Goal: Use online tool/utility: Utilize a website feature to perform a specific function

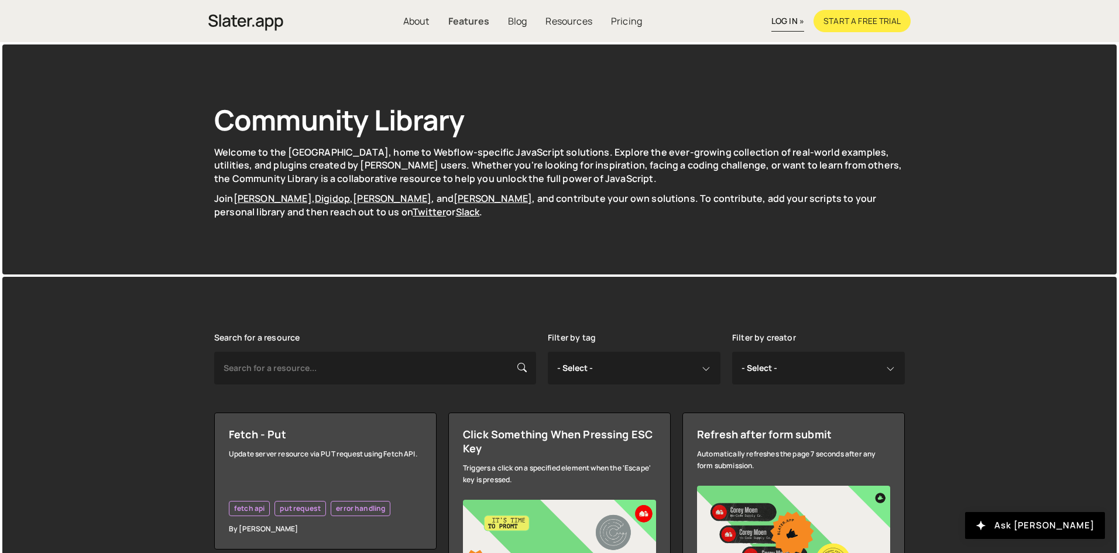
click at [473, 19] on link "Features" at bounding box center [469, 21] width 60 height 22
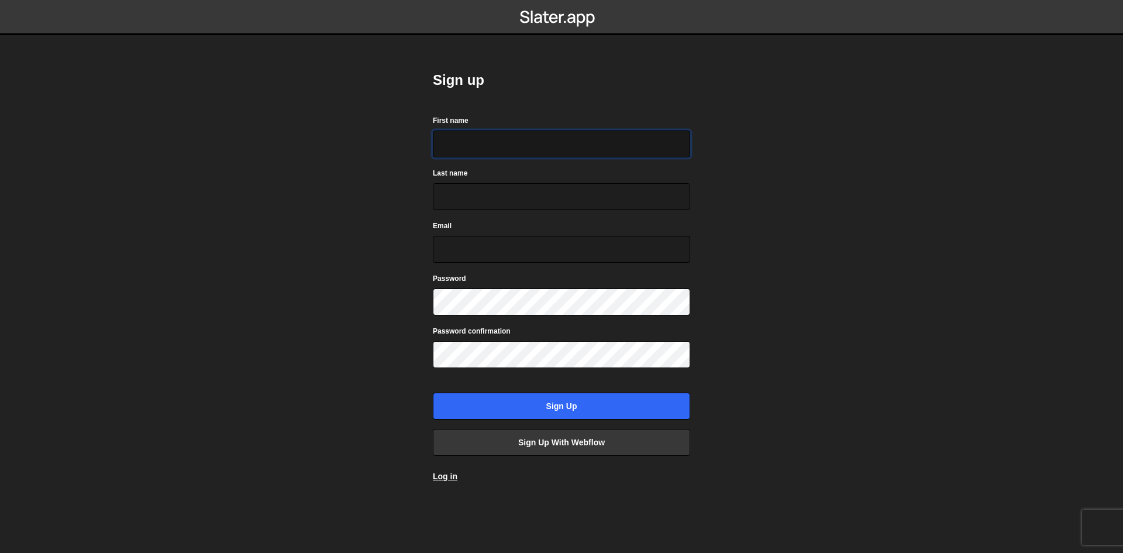
click at [472, 147] on input "First name" at bounding box center [561, 143] width 257 height 27
type input "Michiel"
type input "Van Zyl"
type input "michielvanzyl99@gmail.com"
drag, startPoint x: 569, startPoint y: 255, endPoint x: 401, endPoint y: 235, distance: 169.0
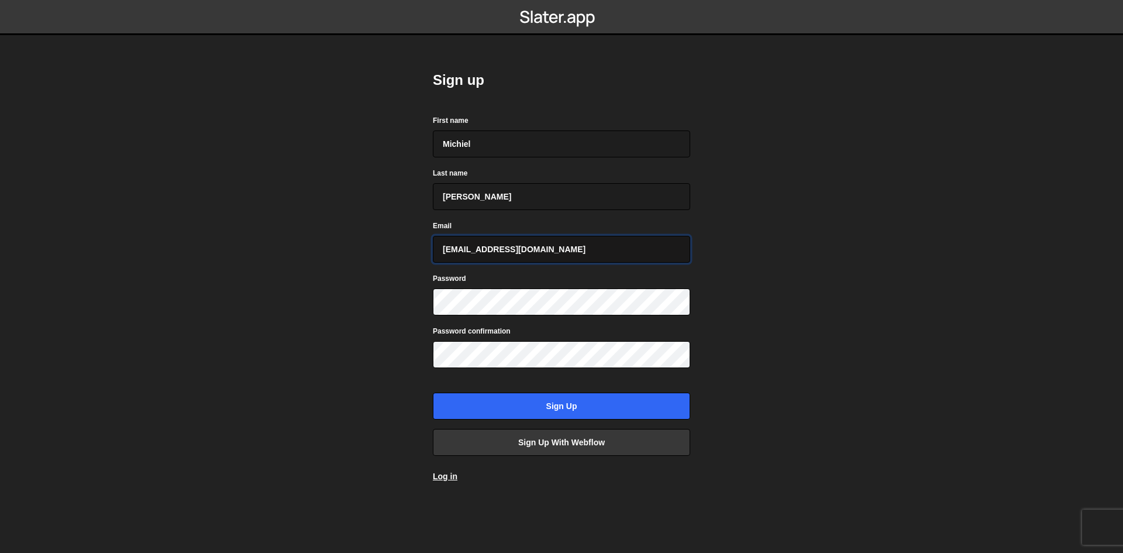
click at [401, 235] on body "Sign up First name Michiel Last name Van Zyl Email michielvanzyl99@gmail.com Pa…" at bounding box center [561, 276] width 1123 height 553
type input "mvanzyl@gladstonephysicians.com"
click at [565, 442] on link "Sign up with Webflow" at bounding box center [561, 442] width 257 height 27
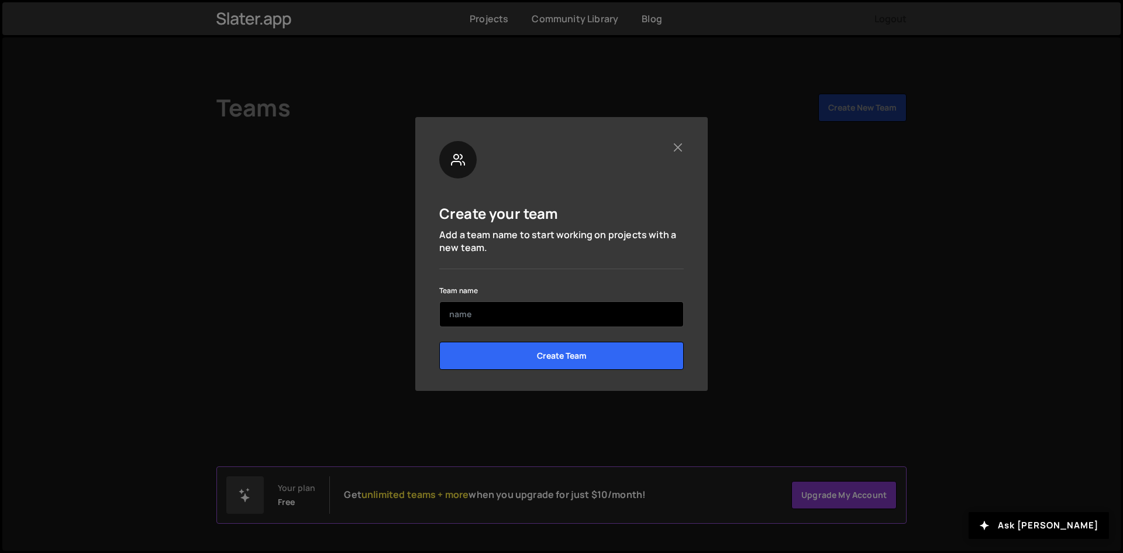
click at [525, 307] on input "text" at bounding box center [561, 314] width 245 height 26
type input "MVZ"
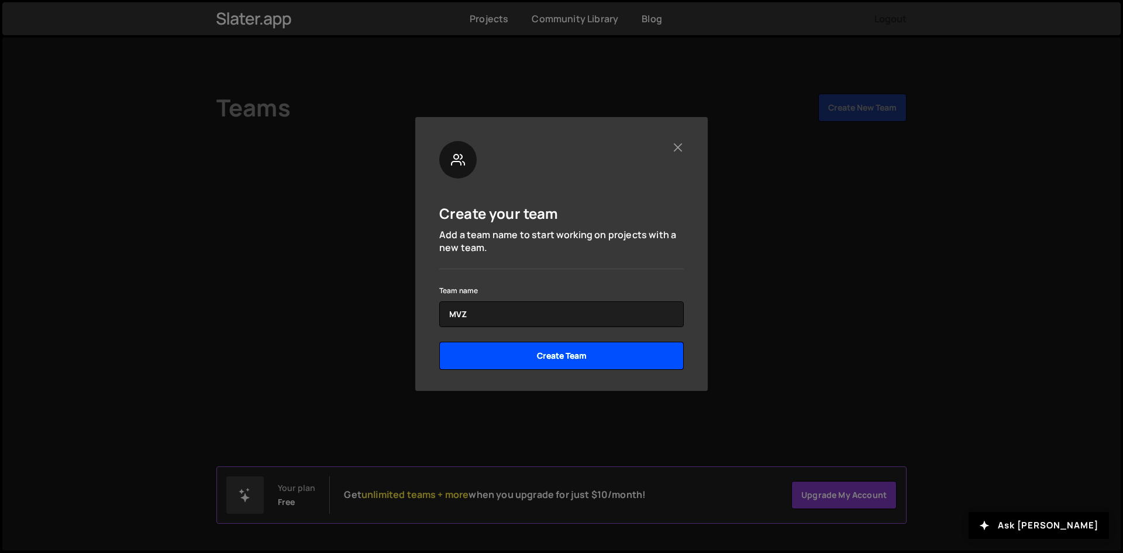
click at [576, 345] on input "Create Team" at bounding box center [561, 356] width 245 height 28
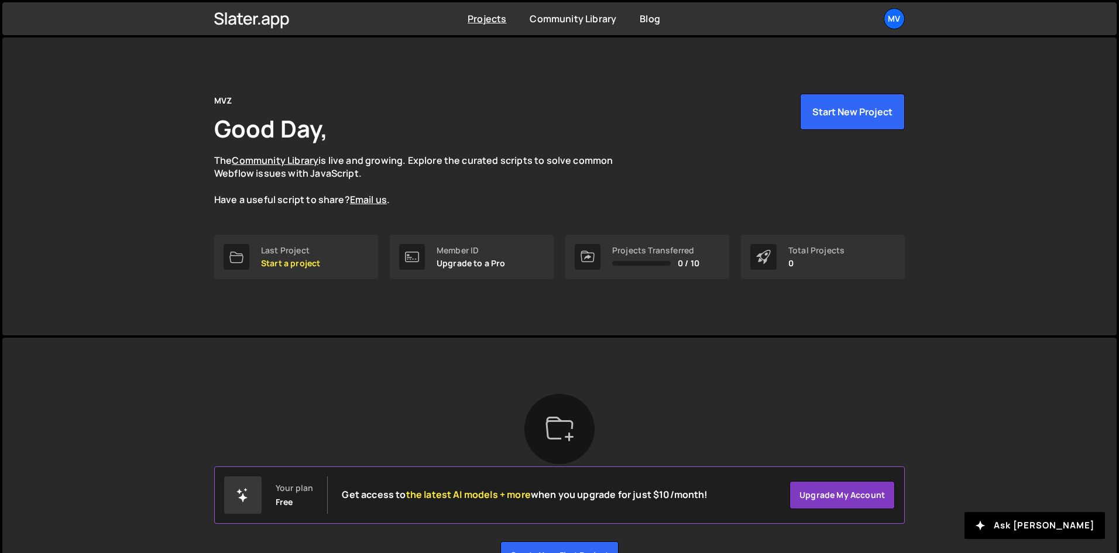
click at [511, 496] on span "the latest AI models + more" at bounding box center [468, 494] width 125 height 13
click at [835, 116] on button "Start New Project" at bounding box center [852, 112] width 105 height 36
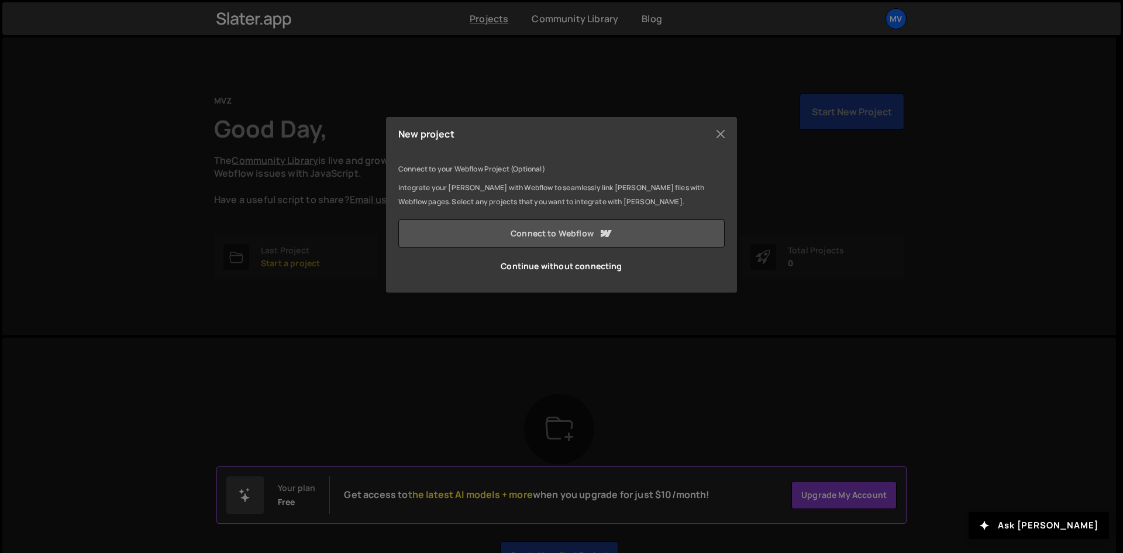
click at [618, 230] on link "Connect to Webflow" at bounding box center [561, 233] width 327 height 28
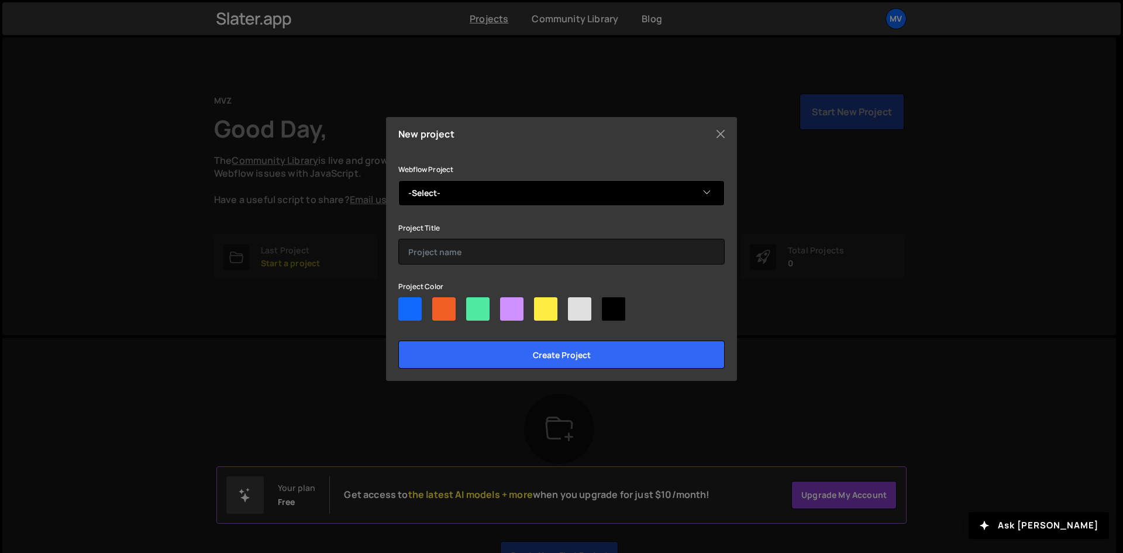
click at [455, 198] on select "-Select- Gladstone Physicians" at bounding box center [561, 193] width 327 height 26
select select "68a369f9432a7c7f6910a353"
click at [398, 180] on select "-Select- Gladstone Physicians" at bounding box center [561, 193] width 327 height 26
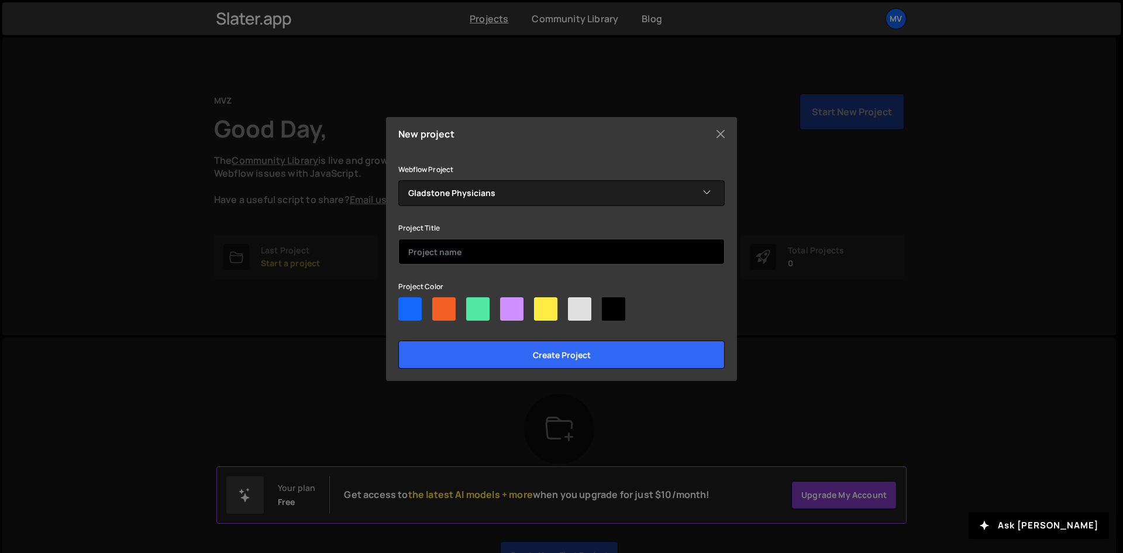
click at [460, 252] on input "text" at bounding box center [561, 252] width 327 height 26
paste input "Gladstone positions test case."
type input "Gladstone positions test case."
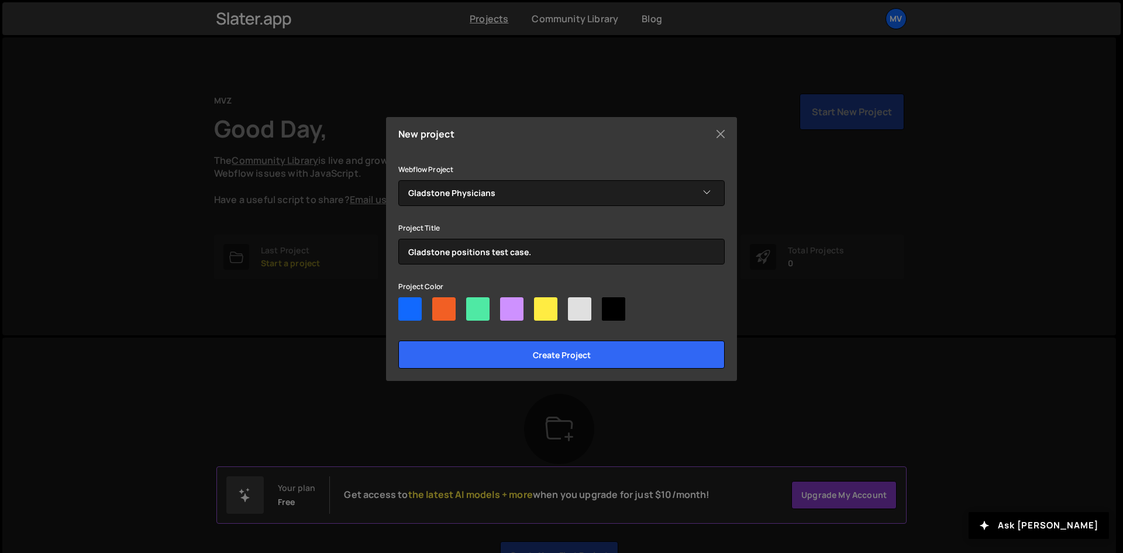
click at [411, 310] on div at bounding box center [409, 308] width 23 height 23
click at [406, 305] on input"] "radio" at bounding box center [402, 301] width 8 height 8
radio input"] "true"
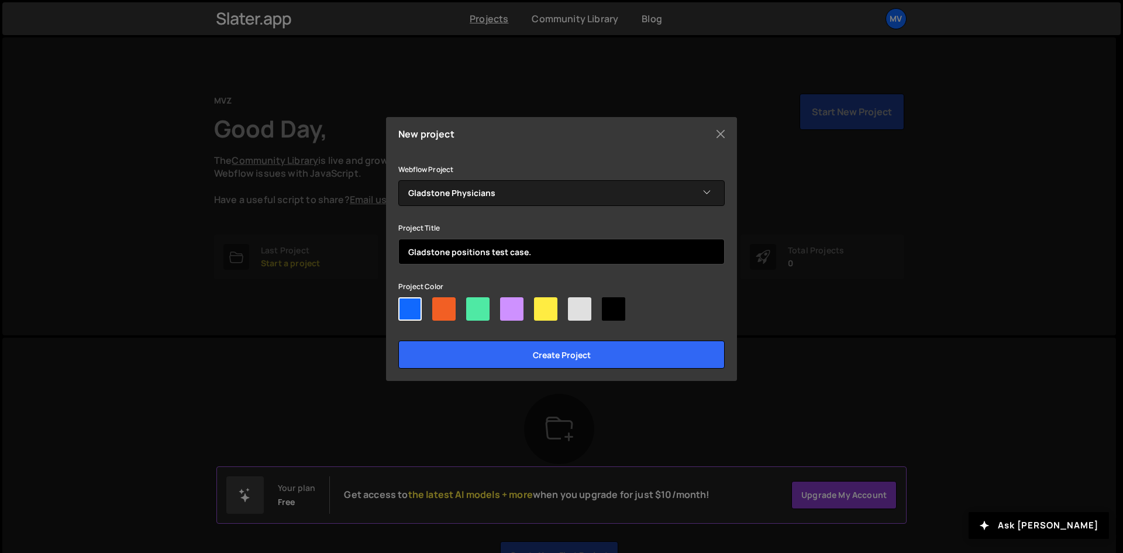
click at [540, 257] on input "Gladstone positions test case." at bounding box center [561, 252] width 327 height 26
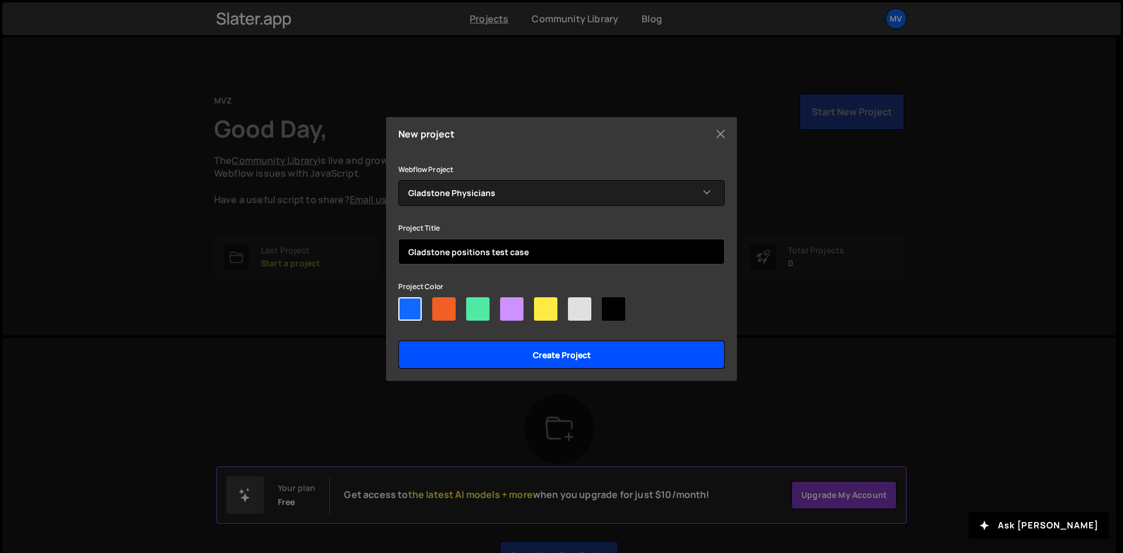
type input "Gladstone positions test case"
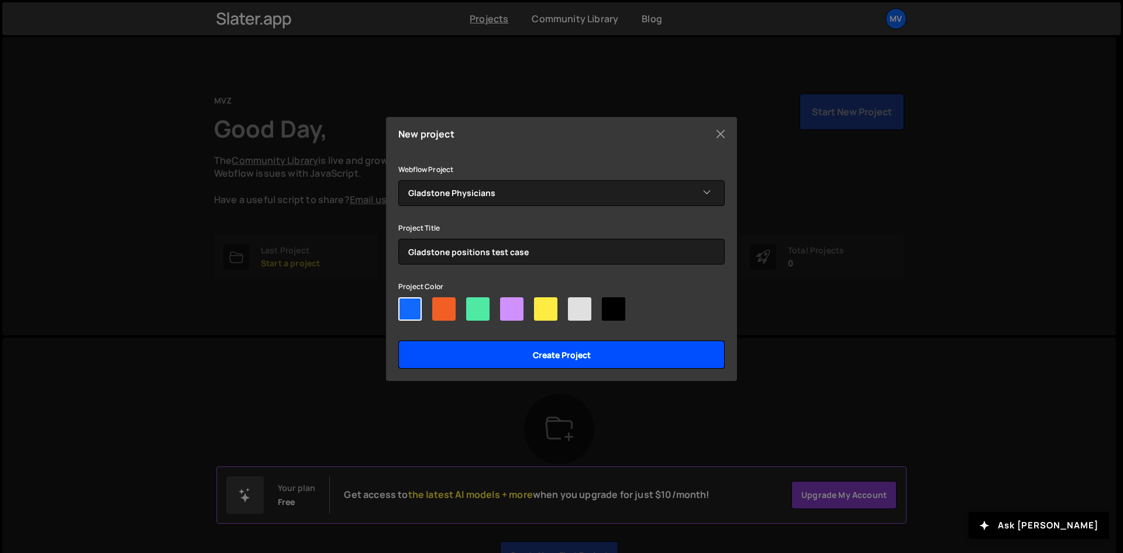
click at [565, 354] on input "Create project" at bounding box center [561, 355] width 327 height 28
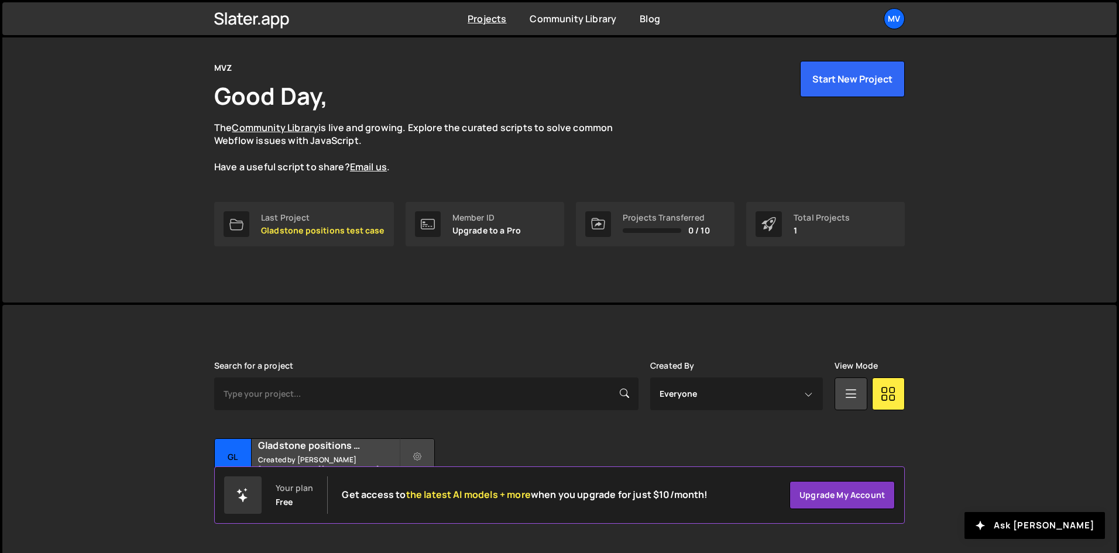
scroll to position [50, 0]
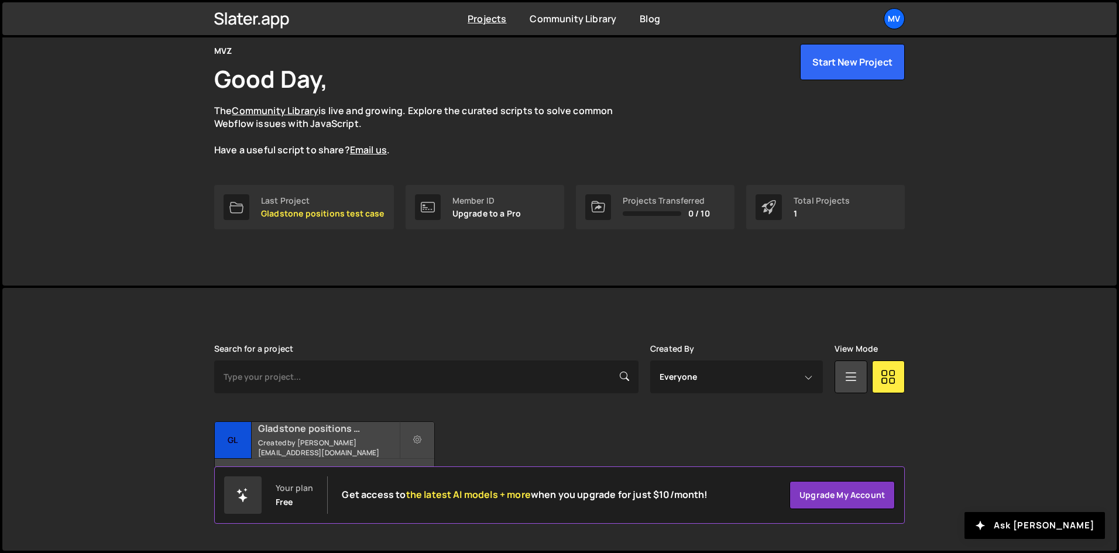
click at [359, 438] on small "Created by [PERSON_NAME][EMAIL_ADDRESS][DOMAIN_NAME]" at bounding box center [328, 448] width 141 height 20
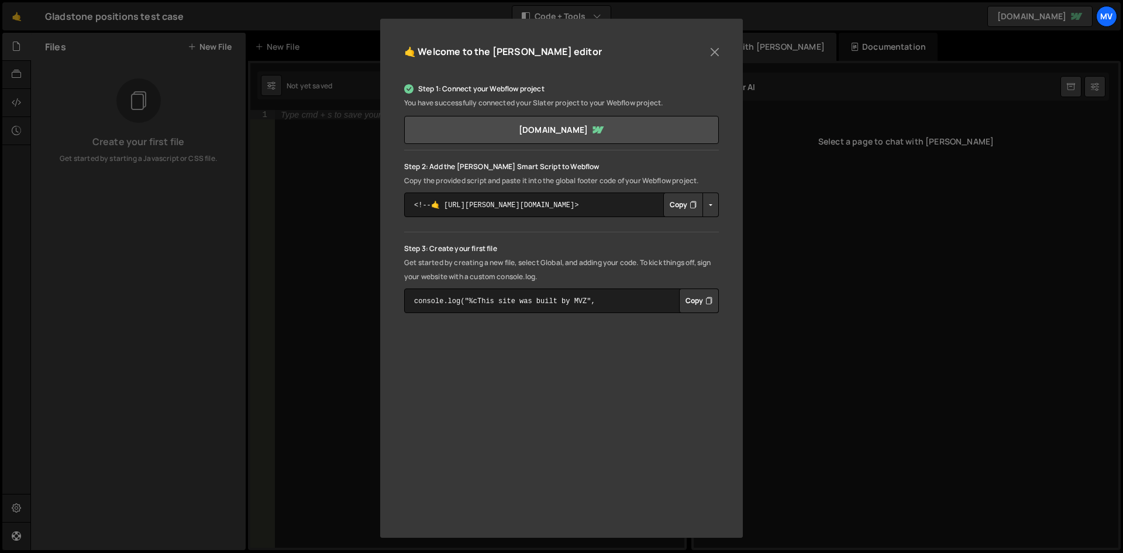
scroll to position [114, 0]
click at [685, 198] on button "Copy" at bounding box center [684, 203] width 40 height 25
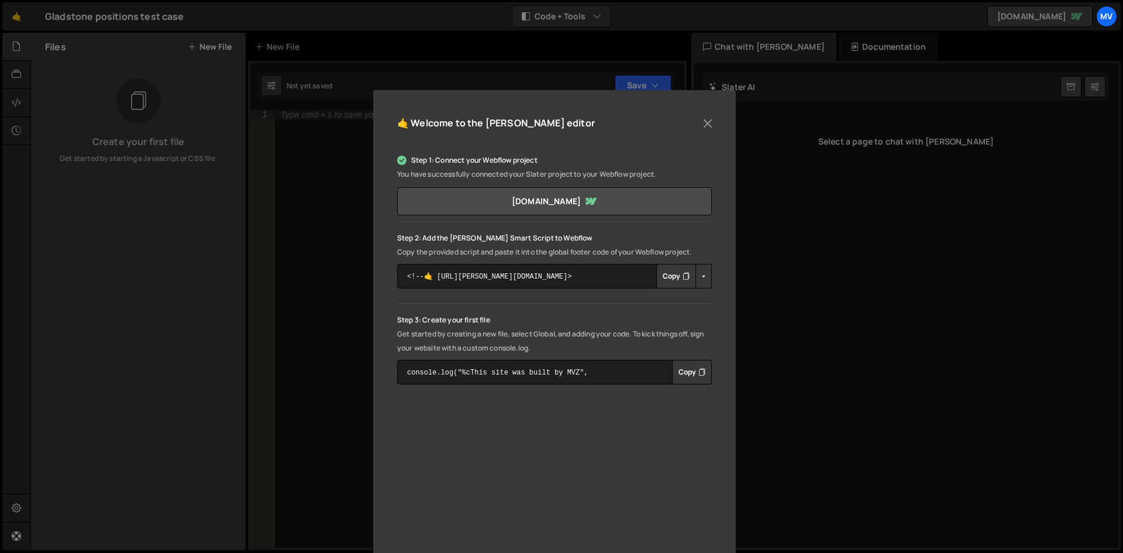
scroll to position [59, 0]
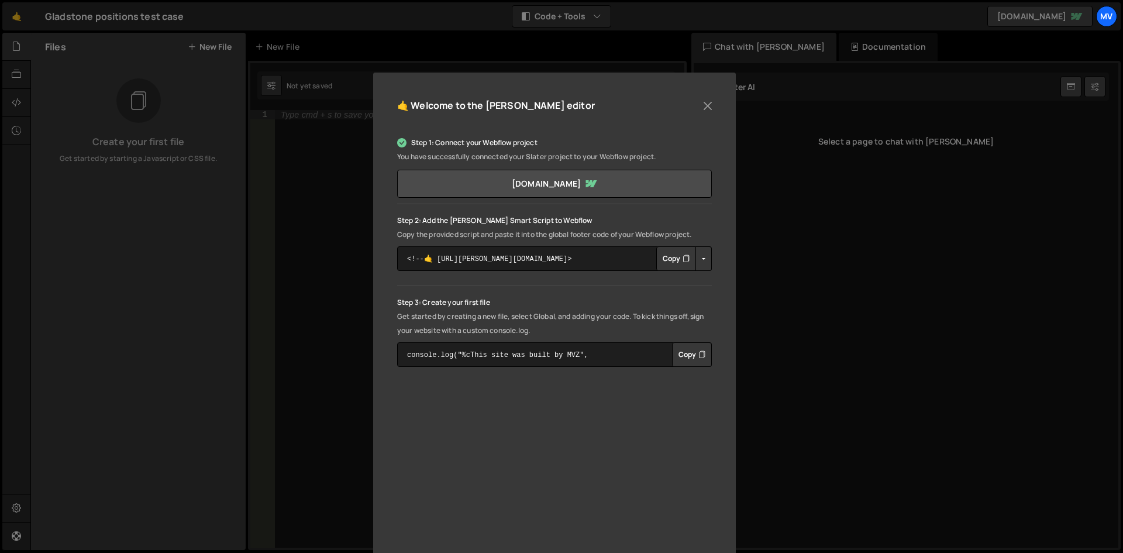
click at [686, 355] on button "Copy" at bounding box center [692, 354] width 40 height 25
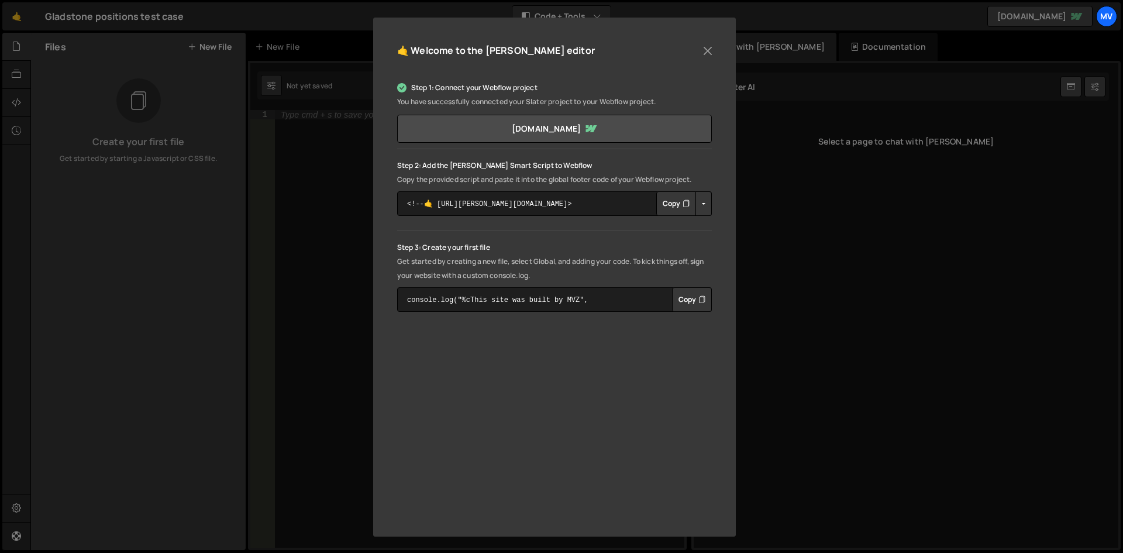
click at [390, 264] on div "🤙 Welcome to the Slater editor Step 1: Connect your Webflow project You have su…" at bounding box center [554, 277] width 363 height 519
click at [688, 301] on button "Copy" at bounding box center [692, 299] width 40 height 25
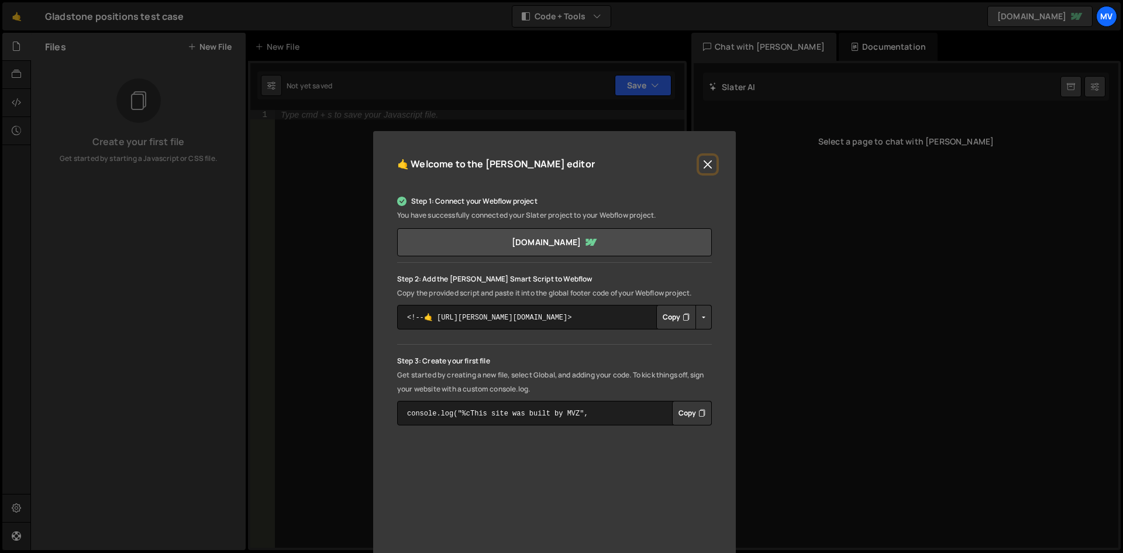
click at [707, 163] on button "Close" at bounding box center [708, 165] width 18 height 18
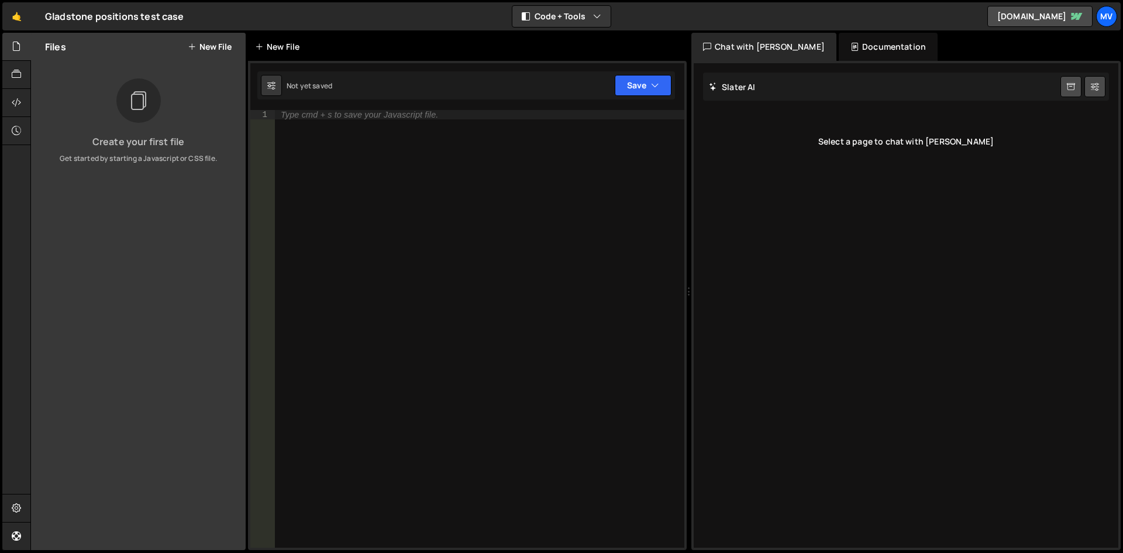
click at [289, 44] on div "New File" at bounding box center [279, 47] width 49 height 12
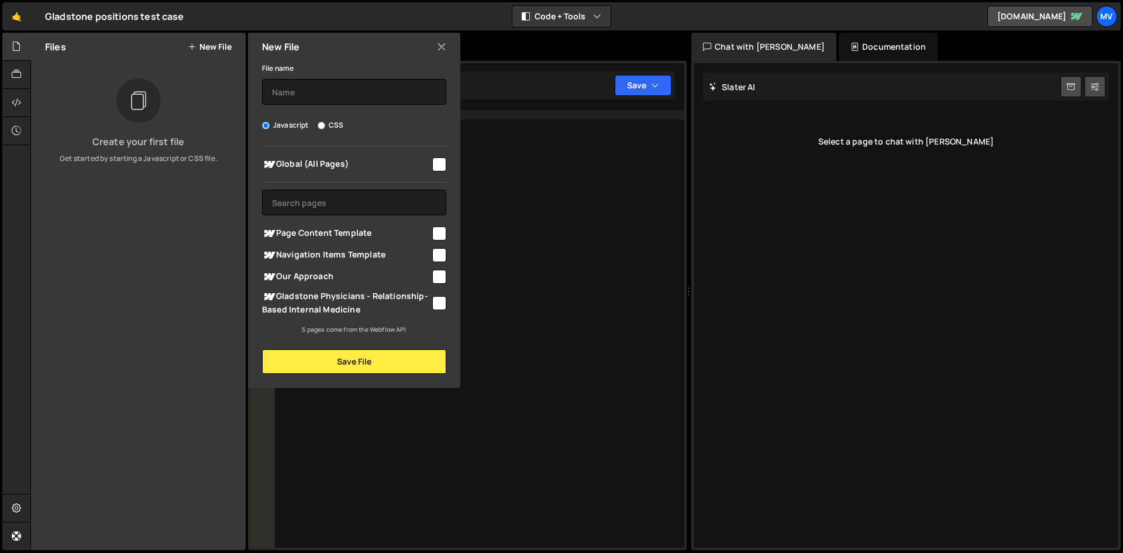
click at [441, 165] on input "checkbox" at bounding box center [439, 164] width 14 height 14
checkbox input "true"
click at [326, 84] on input "text" at bounding box center [354, 92] width 184 height 26
paste input "Gladstone test"
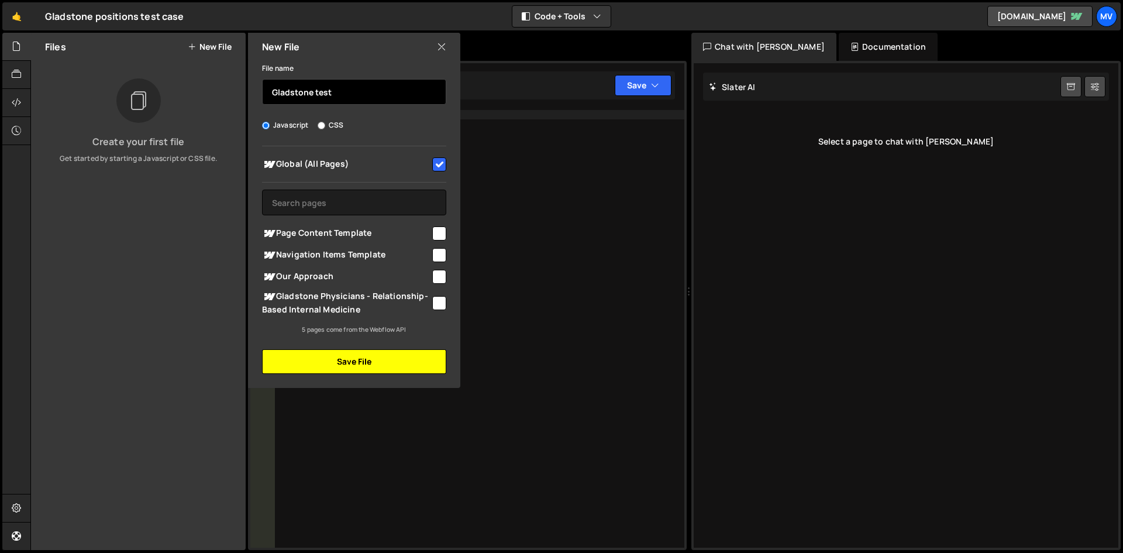
type input "Gladstone test"
click at [409, 367] on button "Save File" at bounding box center [354, 361] width 184 height 25
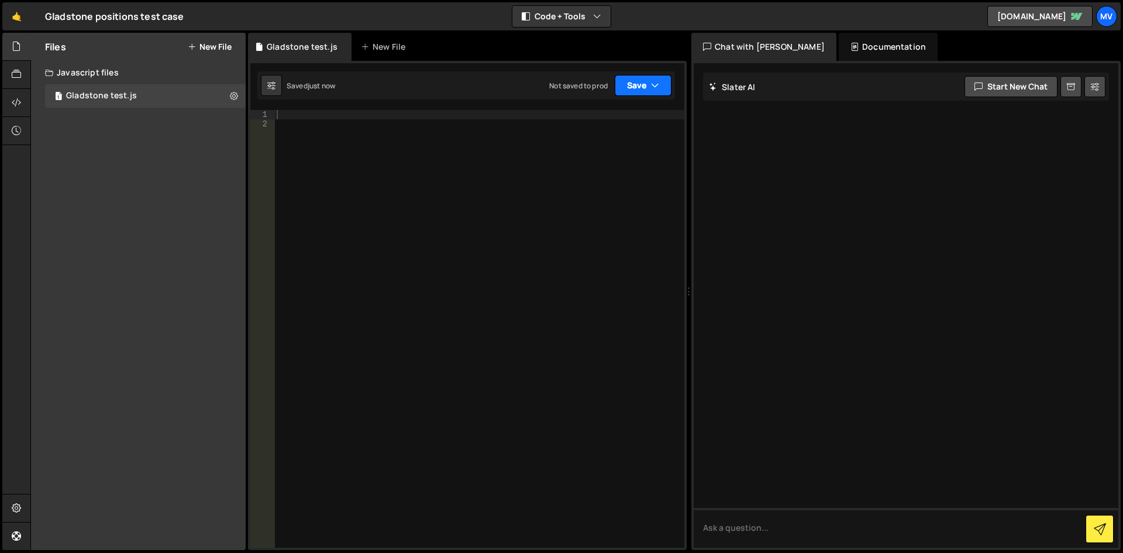
click at [629, 85] on button "Save" at bounding box center [643, 85] width 57 height 21
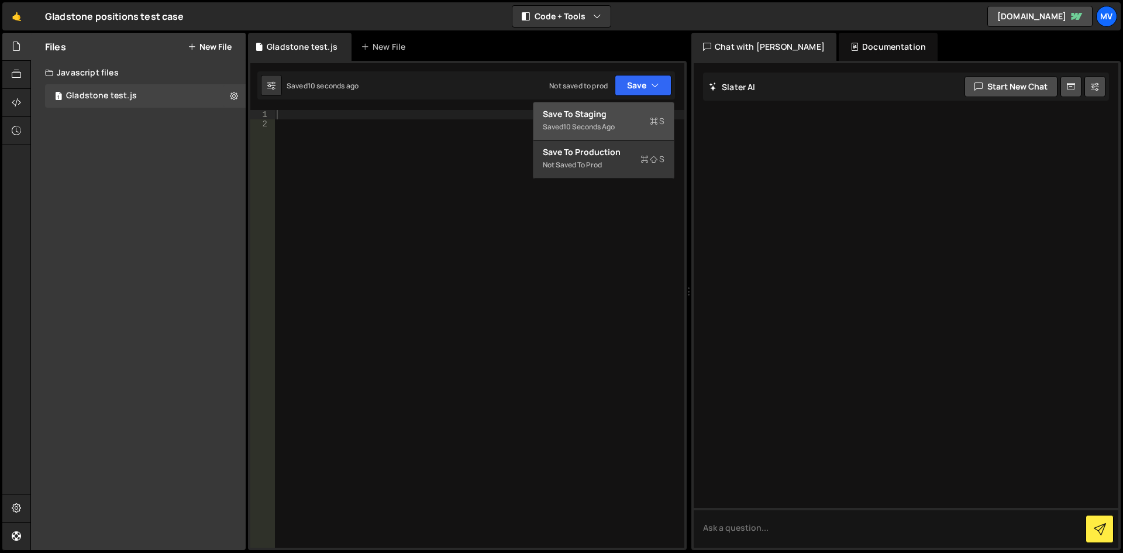
click at [560, 125] on div "Saved 10 seconds ago" at bounding box center [604, 127] width 122 height 14
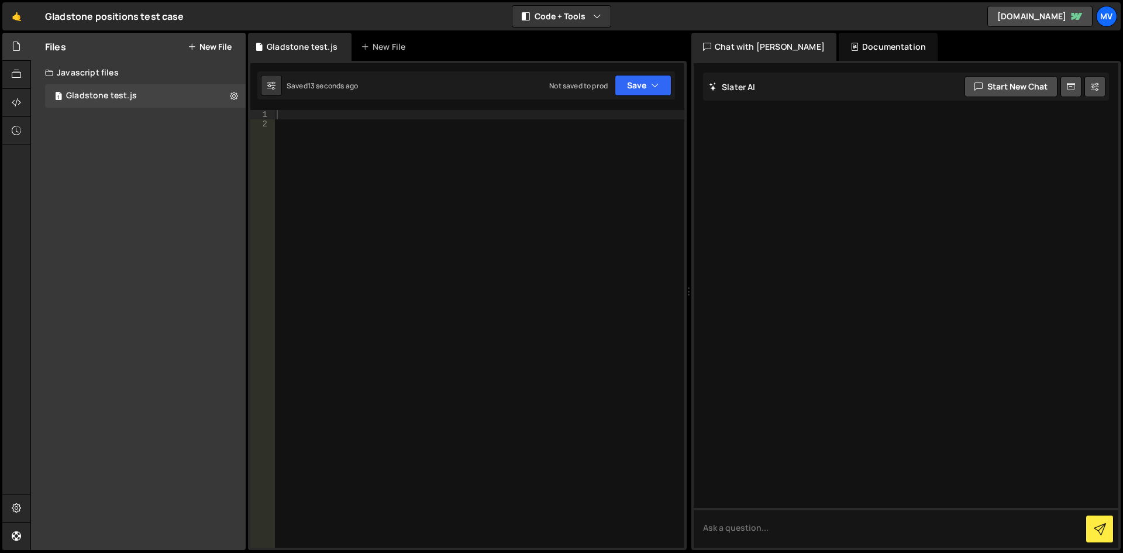
click at [471, 174] on div at bounding box center [479, 338] width 410 height 456
click at [430, 121] on div at bounding box center [479, 338] width 410 height 456
click at [422, 108] on div "1 Type cmd + s to save your Javascript file. הההההההההההההההההההההההההההההההההה…" at bounding box center [467, 305] width 439 height 489
type textarea "console.log("%cThis site was built by MVZ", "background:blue;color:#fff;padding…"
click at [366, 134] on div "console . log ( "%cThis site was built by MVZ" , "background:blue;color:#fff;pa…" at bounding box center [479, 338] width 410 height 456
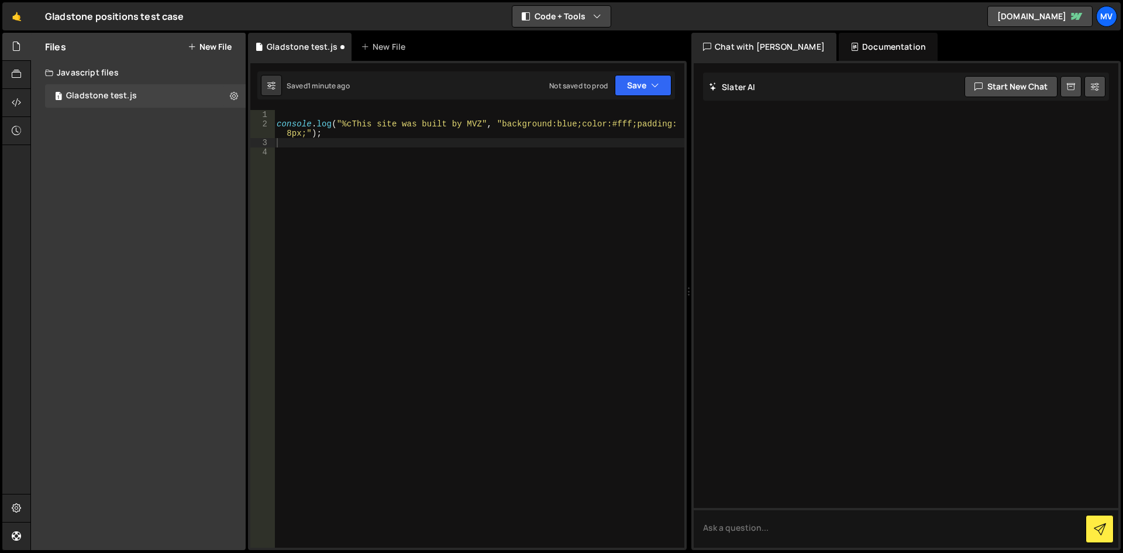
click at [587, 19] on button "Code + Tools" at bounding box center [562, 16] width 98 height 21
click at [616, 13] on div "🤙 Gladstone positions test case ⚠️ Code is being edited in another browser Code…" at bounding box center [561, 16] width 1119 height 28
click at [839, 42] on div "Documentation" at bounding box center [888, 47] width 99 height 28
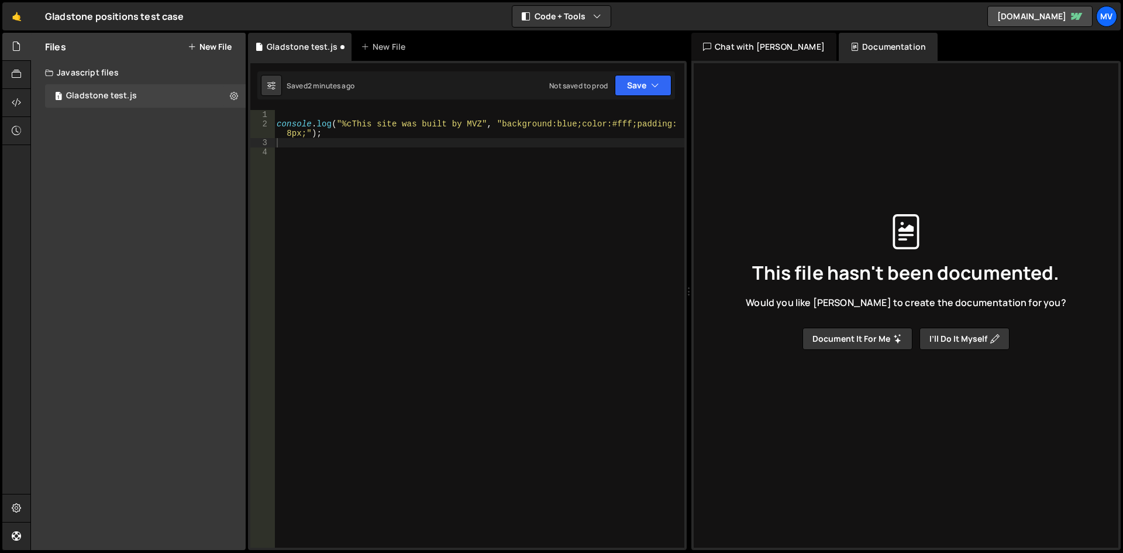
click at [750, 41] on div "Chat with Slater AI" at bounding box center [764, 47] width 145 height 28
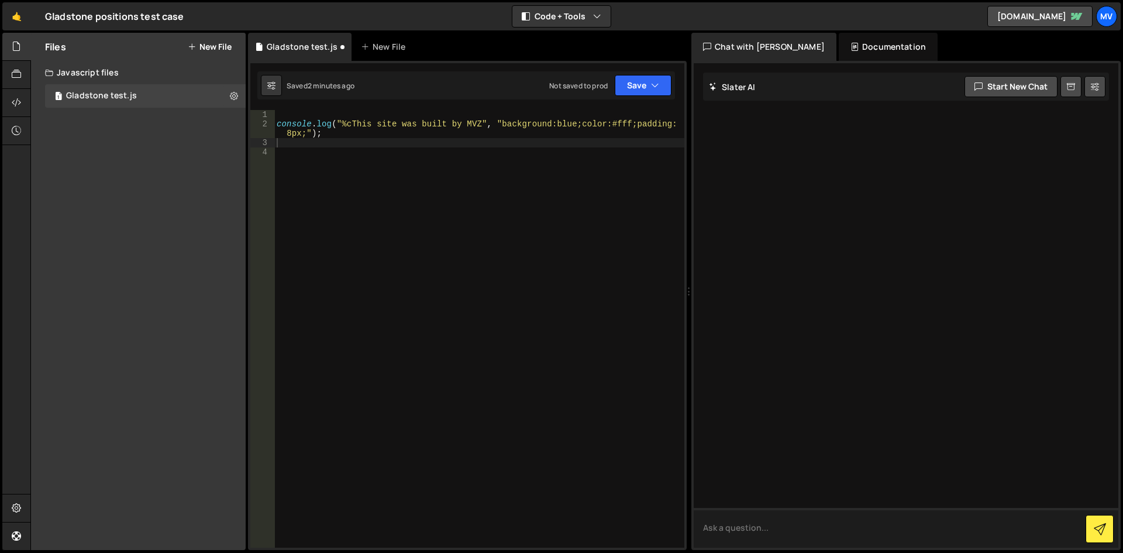
click at [785, 528] on textarea at bounding box center [906, 528] width 425 height 40
paste textarea "I want to create another page."
click at [864, 534] on textarea "I want to create another page." at bounding box center [906, 528] width 425 height 40
type textarea "I"
drag, startPoint x: 738, startPoint y: 89, endPoint x: 830, endPoint y: 80, distance: 92.9
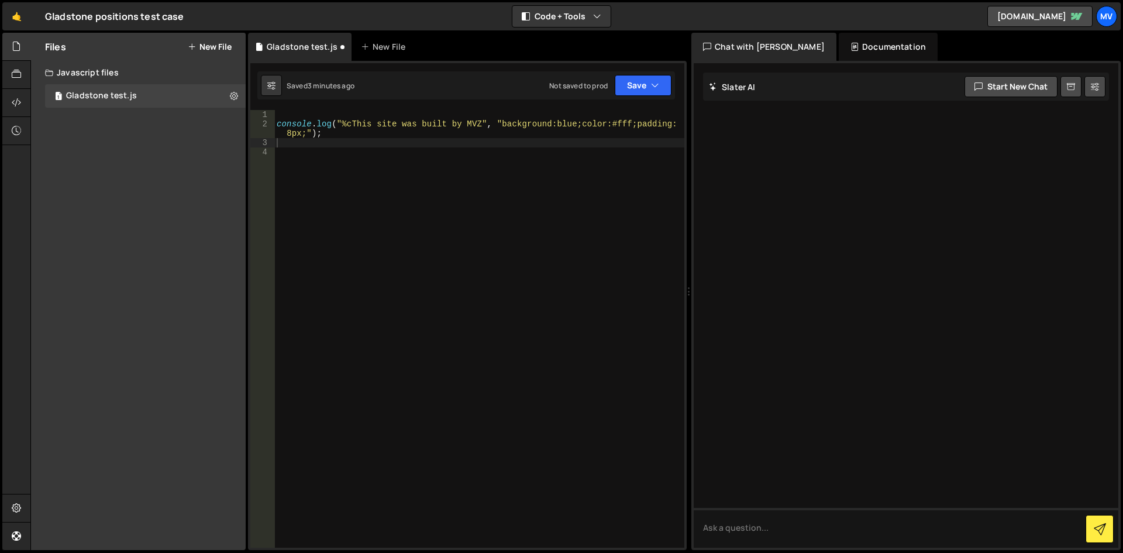
click at [740, 88] on h2 "Slater AI" at bounding box center [732, 86] width 47 height 11
click at [863, 51] on div "Documentation" at bounding box center [888, 47] width 99 height 28
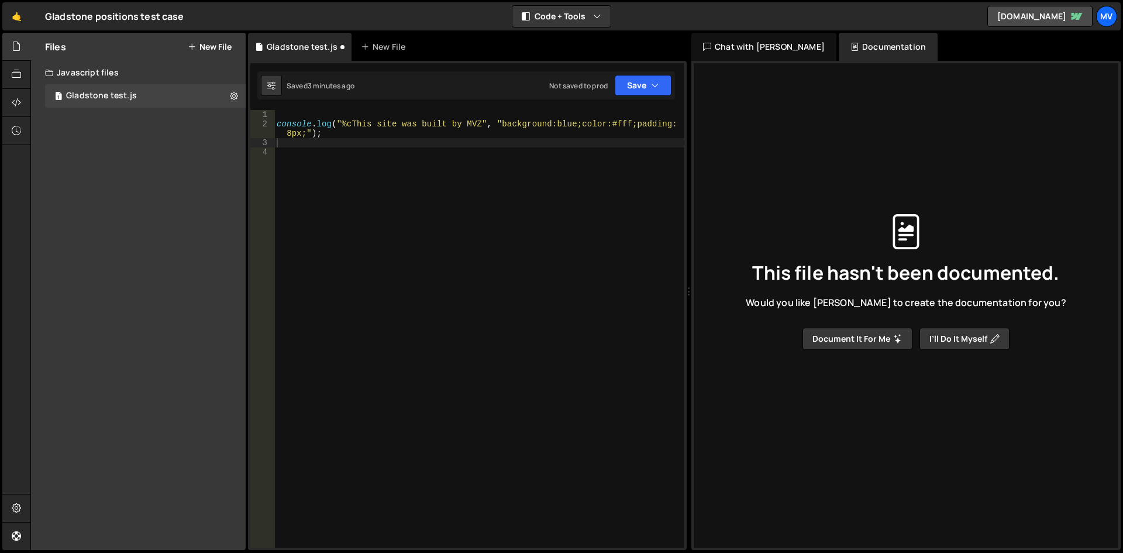
click at [714, 47] on div "Chat with Slater AI" at bounding box center [764, 47] width 145 height 28
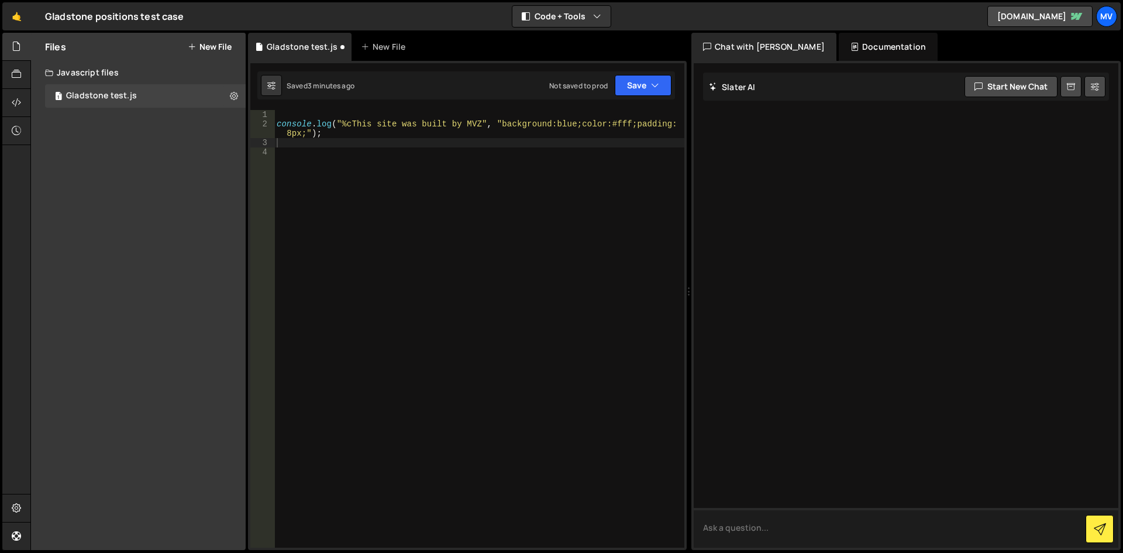
click at [851, 528] on textarea at bounding box center [906, 528] width 425 height 40
paste textarea "If I feed you a website page, can you recreate it in Webflow?"
type textarea "If I feed you a website page, can you recreate it in Webflow?"
click at [1104, 524] on icon at bounding box center [1100, 529] width 12 height 12
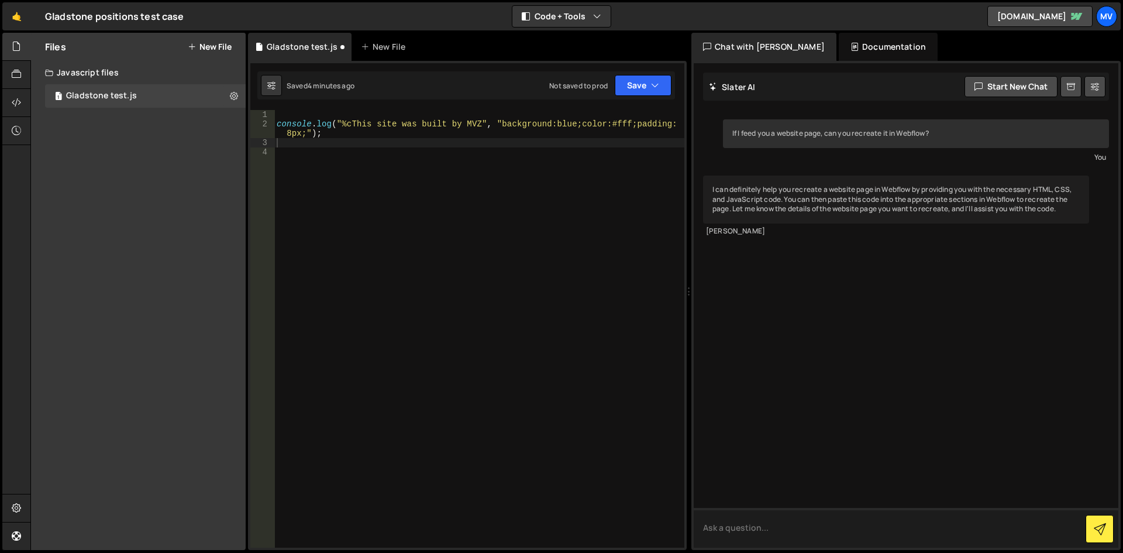
click at [812, 520] on textarea at bounding box center [906, 528] width 425 height 40
paste textarea "https://www.gladstonephysicians.com/our-approach"
type textarea "https://www.gladstonephysicians.com/our-approach"
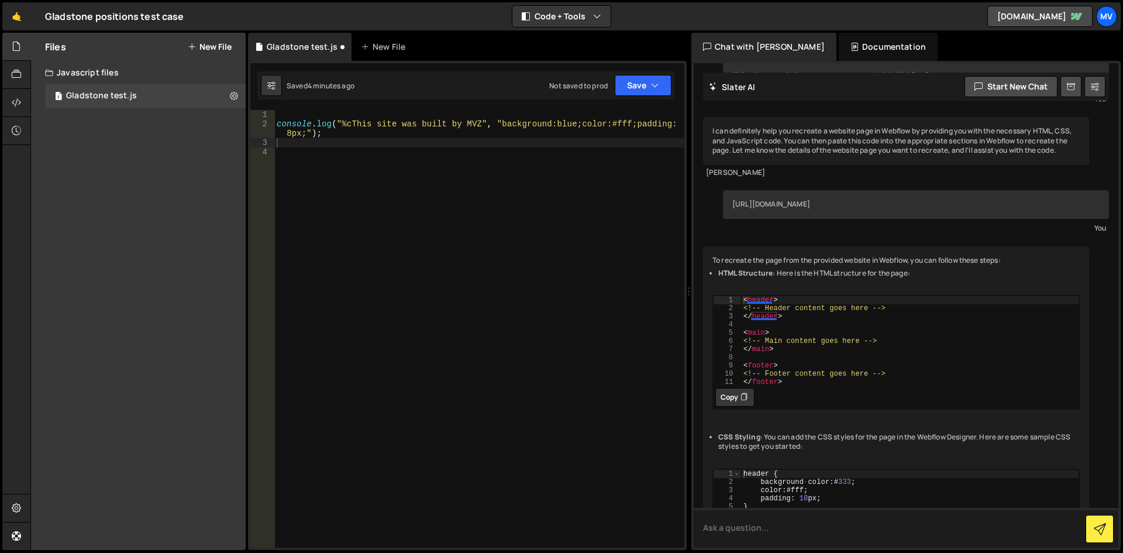
scroll to position [117, 0]
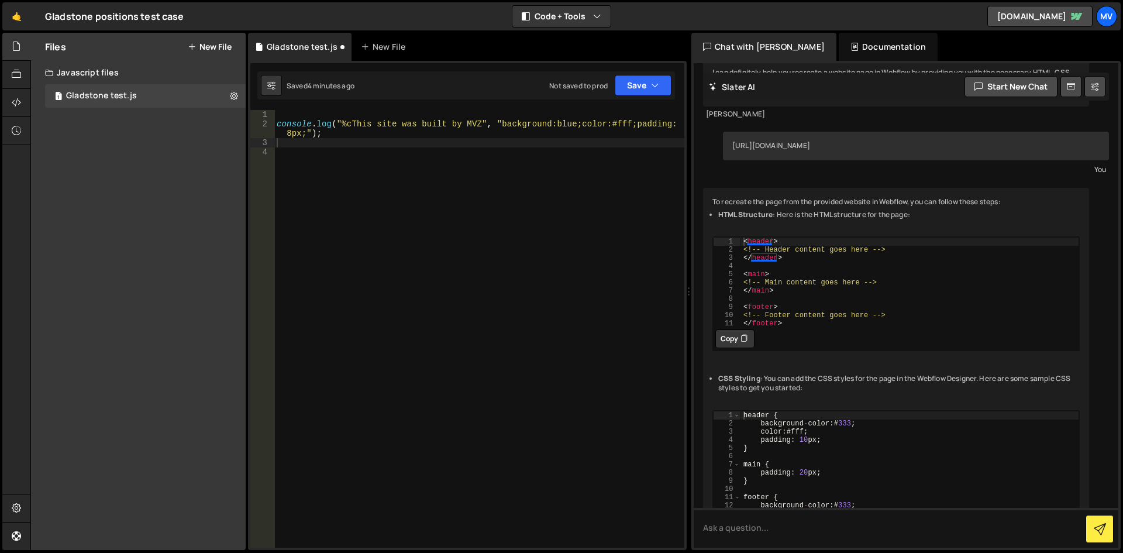
type textarea "</main>"
click at [959, 312] on div "< header > <!-- Header content goes here --> </ header > < main > <!-- Main con…" at bounding box center [910, 290] width 339 height 106
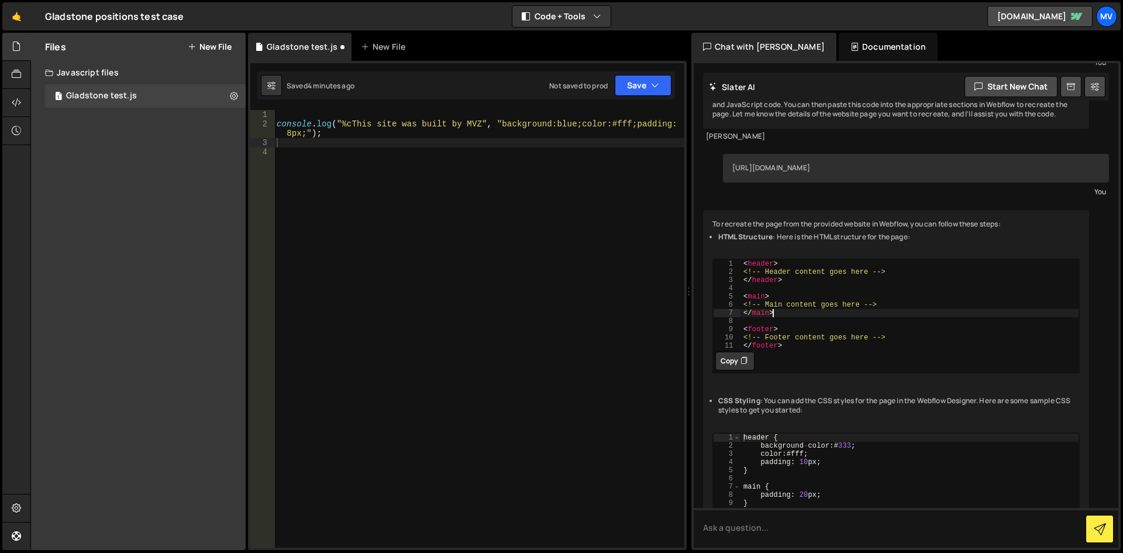
scroll to position [59, 0]
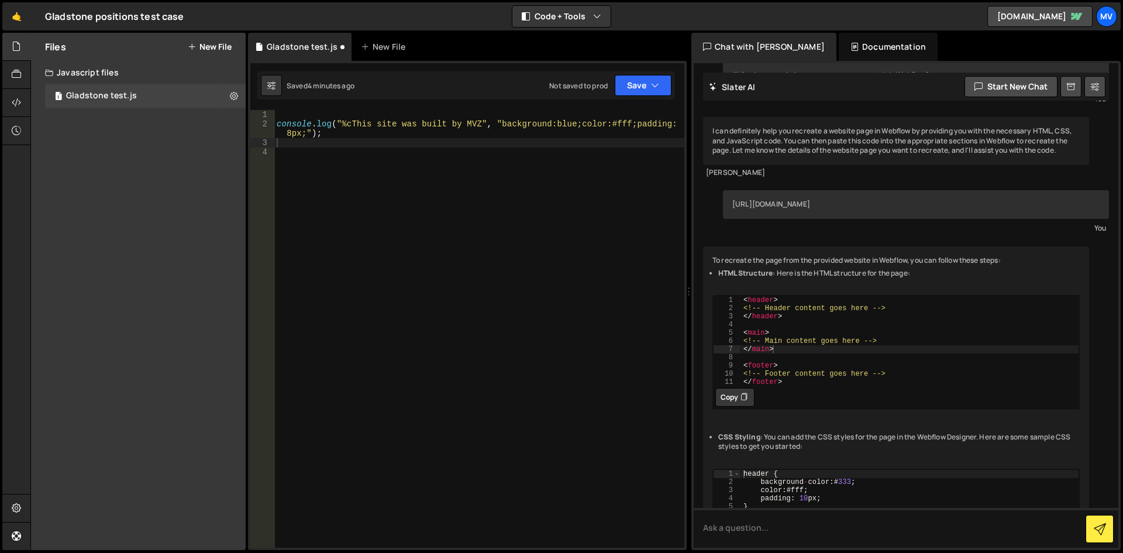
click at [772, 266] on div "To recreate the page from the provided website in Webflow, you can follow these…" at bounding box center [896, 518] width 386 height 545
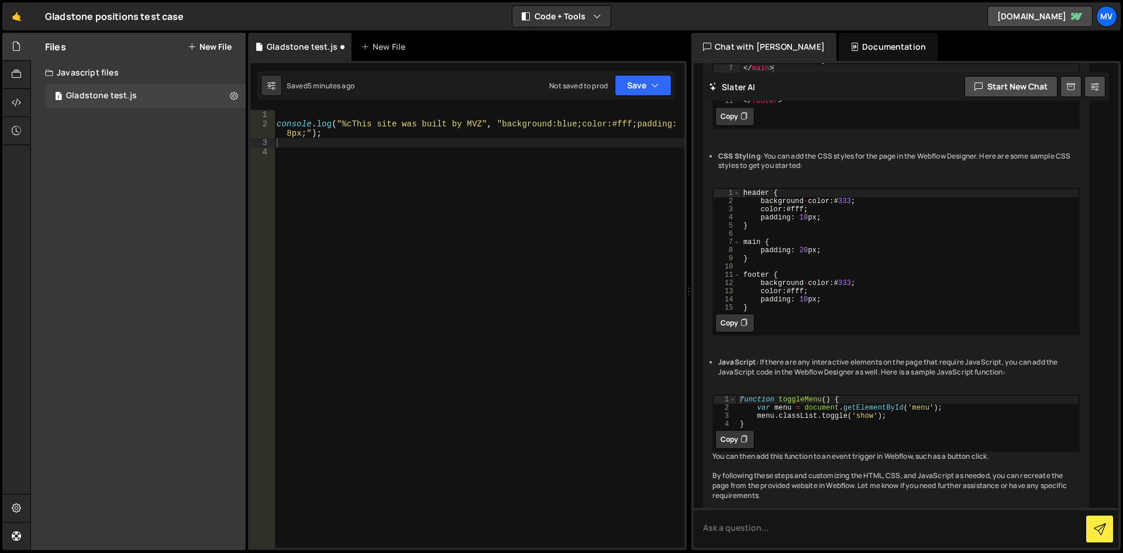
scroll to position [398, 0]
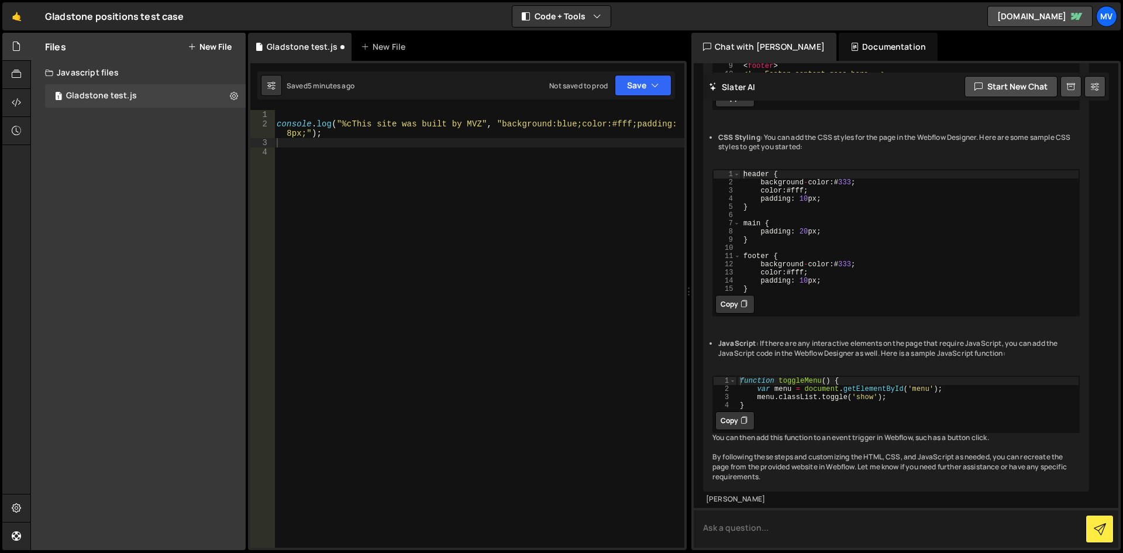
click at [800, 520] on textarea at bounding box center [906, 528] width 425 height 40
paste textarea "Can you write the HTML, CSS, and JavaScript to replicate this page?"
type textarea "Can you write the HTML, CSS, and JavaScript to replicate this page?"
click at [1095, 520] on button at bounding box center [1100, 529] width 28 height 28
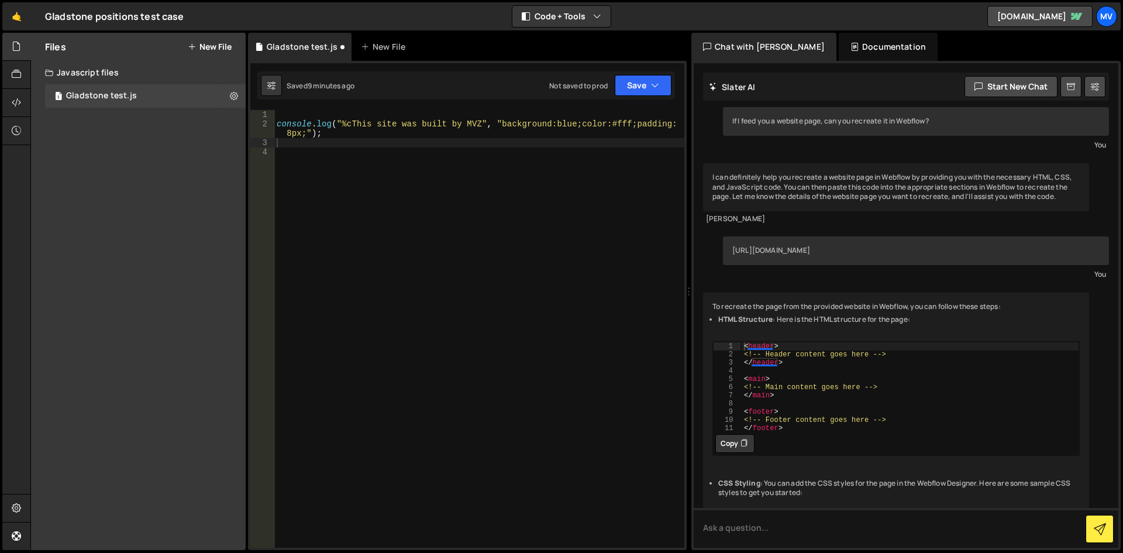
scroll to position [0, 0]
